Goal: Check status: Check status

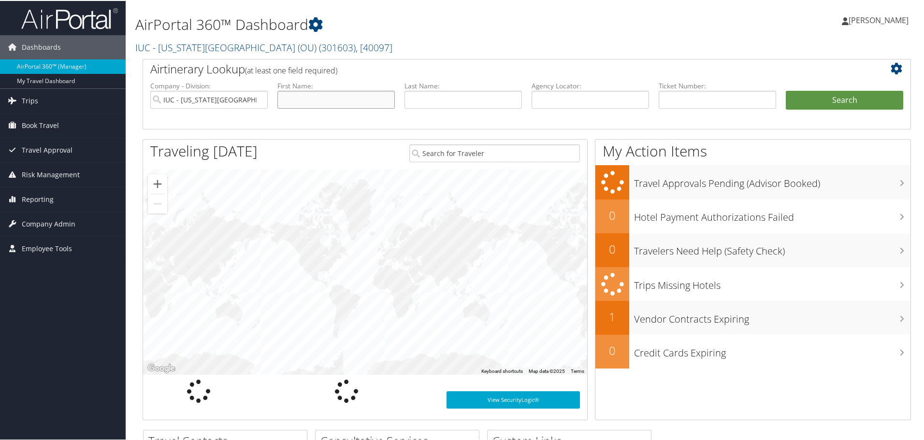
click at [303, 102] on input "text" at bounding box center [335, 99] width 117 height 18
click at [342, 107] on input "text" at bounding box center [335, 99] width 117 height 18
type input "Sarah"
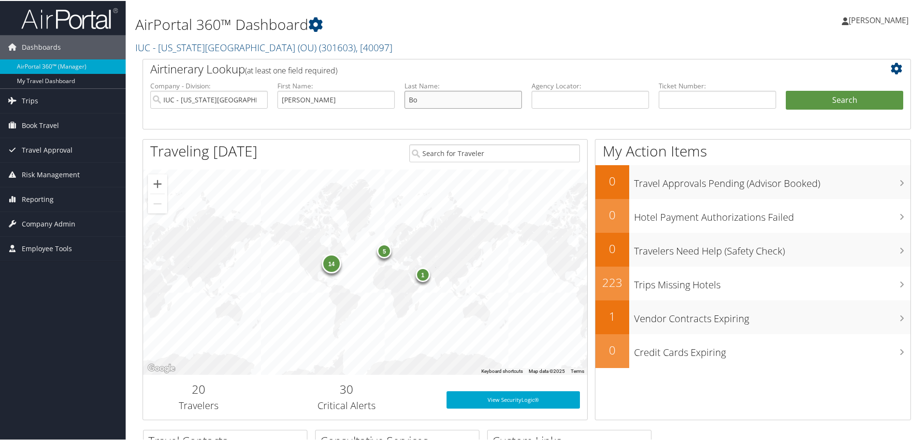
click at [446, 93] on input "Bo" at bounding box center [462, 99] width 117 height 18
type input "Bogdewiecz"
click at [810, 97] on button "Search" at bounding box center [843, 99] width 117 height 19
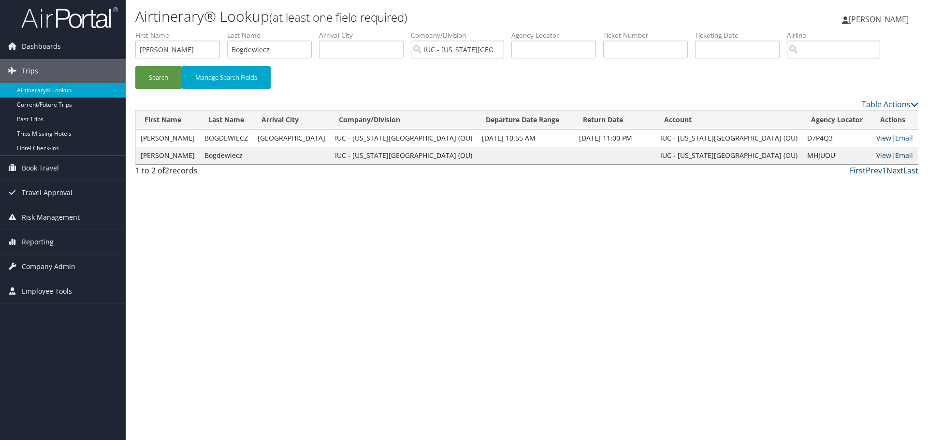
click at [876, 138] on link "View" at bounding box center [883, 137] width 15 height 9
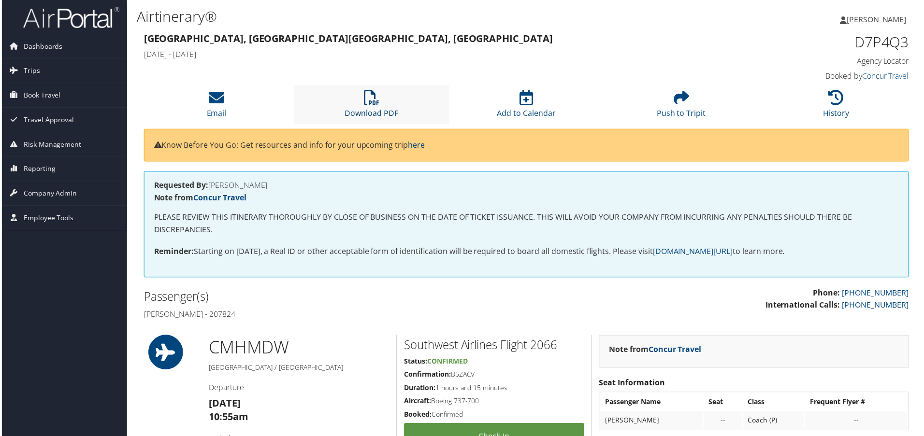
click at [375, 96] on icon at bounding box center [370, 97] width 15 height 15
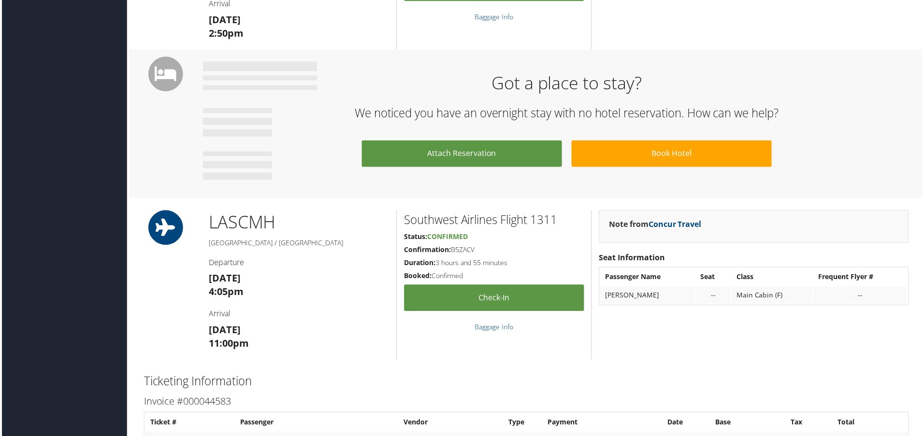
scroll to position [628, 0]
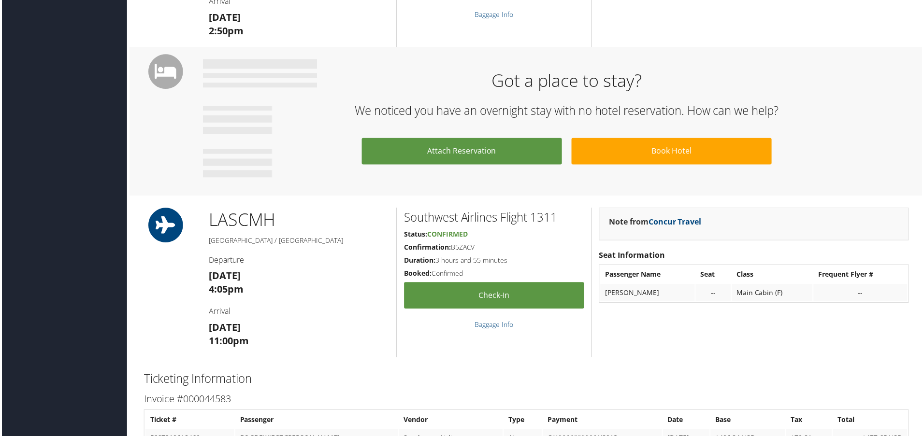
click at [412, 362] on div "86080236 [GEOGRAPHIC_DATA], [GEOGRAPHIC_DATA] [GEOGRAPHIC_DATA], [GEOGRAPHIC_DA…" at bounding box center [526, 60] width 783 height 1317
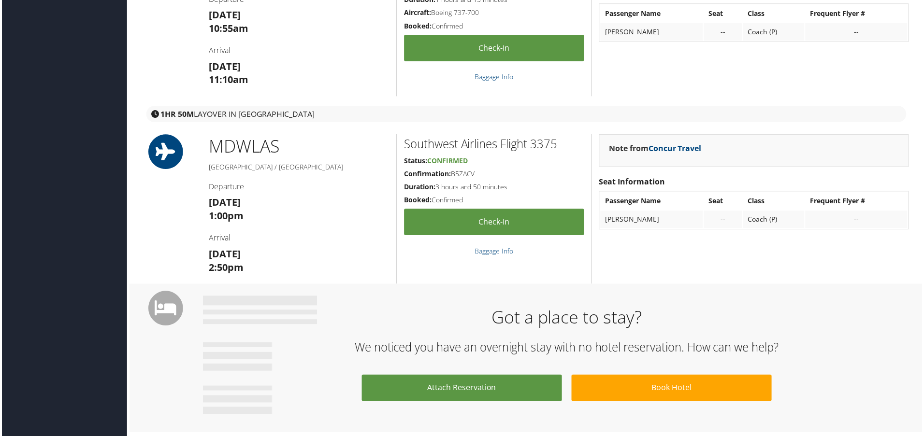
scroll to position [386, 0]
